Goal: Transaction & Acquisition: Register for event/course

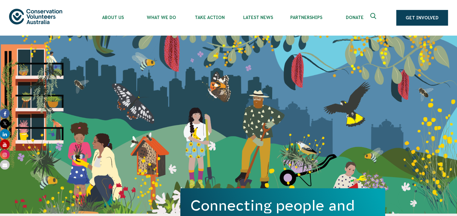
click at [223, 50] on div "Connecting people and nature since 1982. Get Involved" at bounding box center [228, 125] width 457 height 178
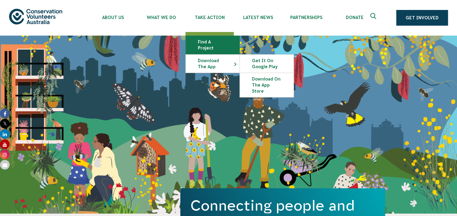
click at [213, 44] on link "Find a project" at bounding box center [213, 45] width 54 height 18
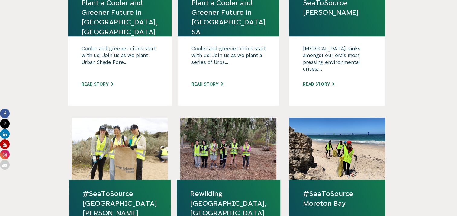
scroll to position [332, 0]
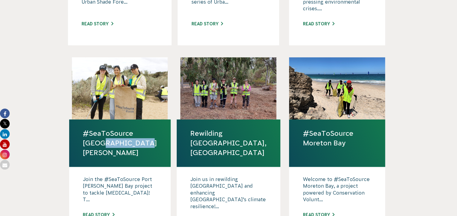
drag, startPoint x: 83, startPoint y: 130, endPoint x: 130, endPoint y: 130, distance: 47.4
click at [130, 130] on h4 "#SeaToSource Port Phillip Bay" at bounding box center [119, 143] width 101 height 47
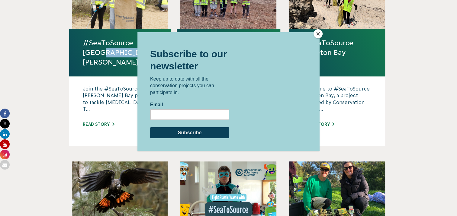
scroll to position [453, 0]
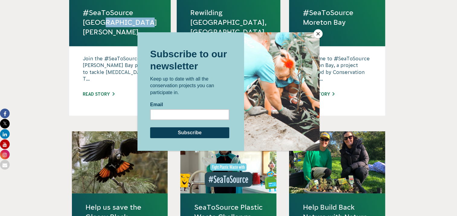
click at [319, 37] on button "Close" at bounding box center [317, 33] width 9 height 9
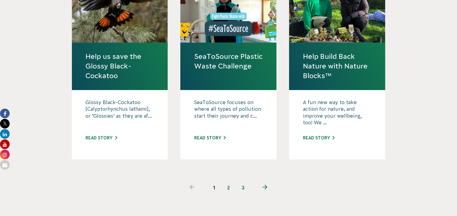
scroll to position [634, 0]
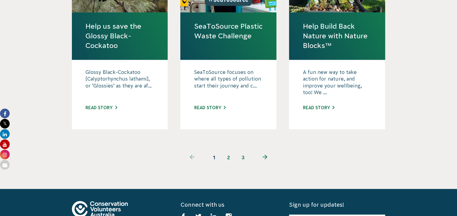
click at [231, 150] on link "2" at bounding box center [228, 157] width 14 height 14
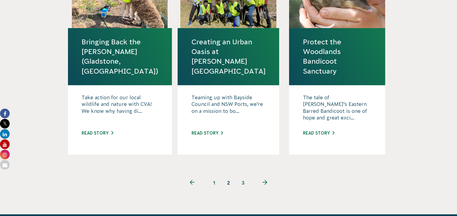
scroll to position [724, 0]
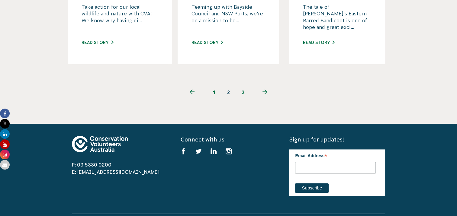
click at [241, 85] on link "3" at bounding box center [243, 92] width 14 height 14
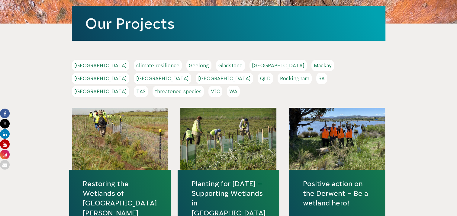
scroll to position [60, 0]
